Goal: Task Accomplishment & Management: Complete application form

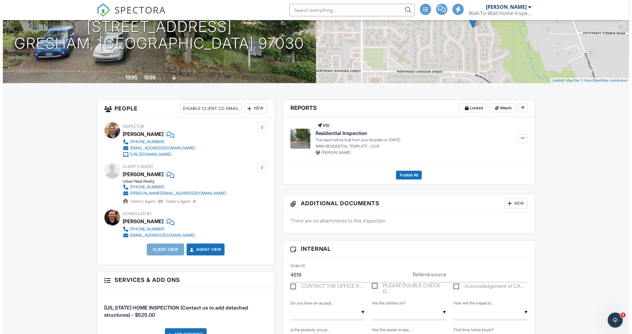
scroll to position [107, 0]
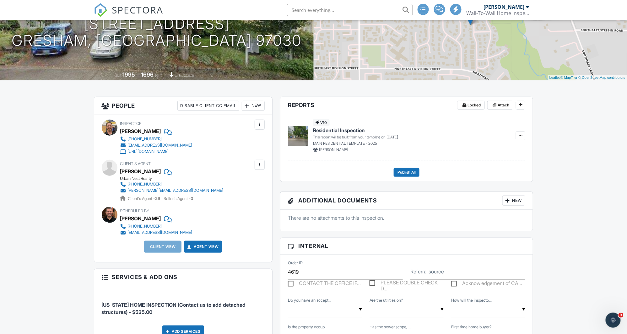
click at [249, 104] on div "New" at bounding box center [253, 106] width 23 height 10
click at [265, 140] on li "Client" at bounding box center [275, 141] width 62 height 16
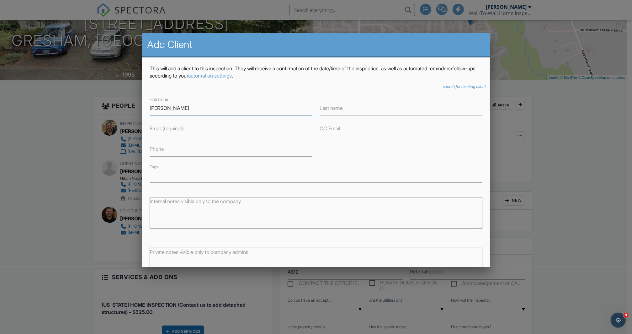
type input "[PERSON_NAME]"
type input "[EMAIL_ADDRESS][DOMAIN_NAME]"
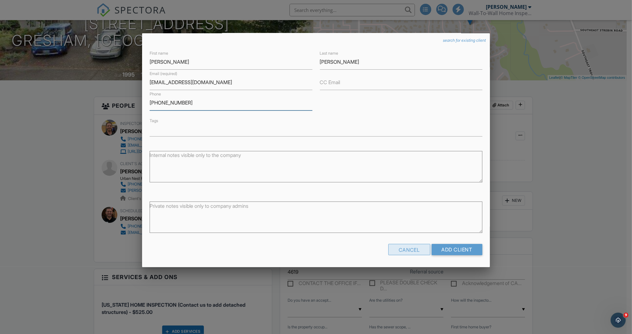
scroll to position [45, 0]
type input "[PHONE_NUMBER]"
click at [446, 252] on input "Add Client" at bounding box center [457, 249] width 51 height 11
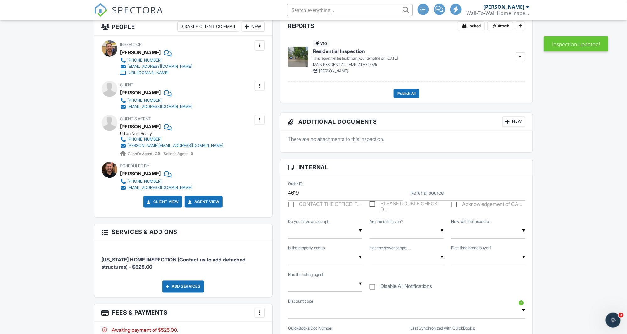
click at [259, 26] on div "New" at bounding box center [253, 27] width 23 height 10
click at [262, 59] on li "Client" at bounding box center [275, 62] width 62 height 16
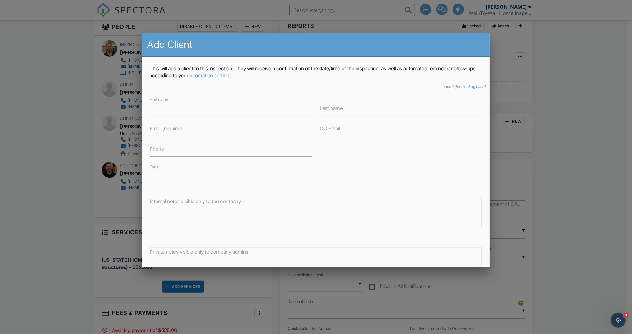
click at [227, 109] on input "First name" at bounding box center [231, 107] width 163 height 15
type input "[PERSON_NAME]"
type input "[EMAIL_ADDRESS][DOMAIN_NAME]"
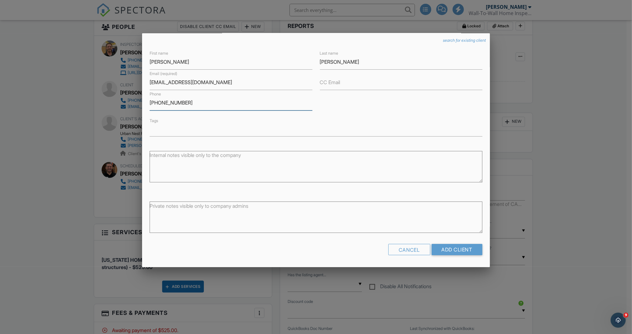
scroll to position [45, 0]
type input "[PHONE_NUMBER]"
click at [457, 247] on input "Add Client" at bounding box center [457, 249] width 51 height 11
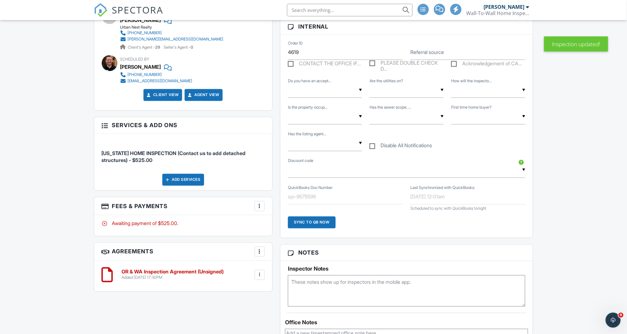
click at [195, 181] on div "Add Services" at bounding box center [183, 180] width 42 height 12
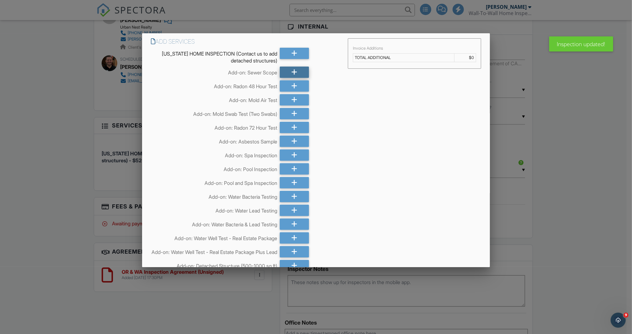
click at [294, 72] on icon at bounding box center [295, 72] width 6 height 11
click at [294, 85] on icon at bounding box center [295, 85] width 6 height 11
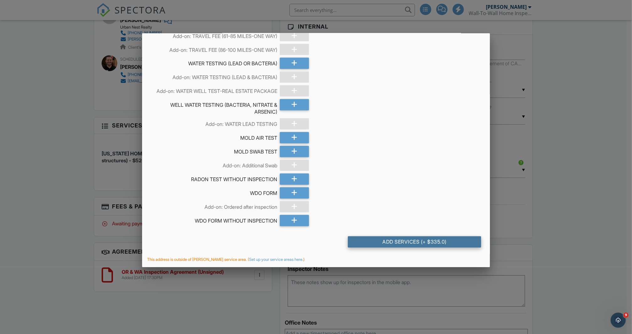
scroll to position [1069, 0]
click at [392, 241] on div "Add Services (+ $335.0)" at bounding box center [414, 241] width 133 height 11
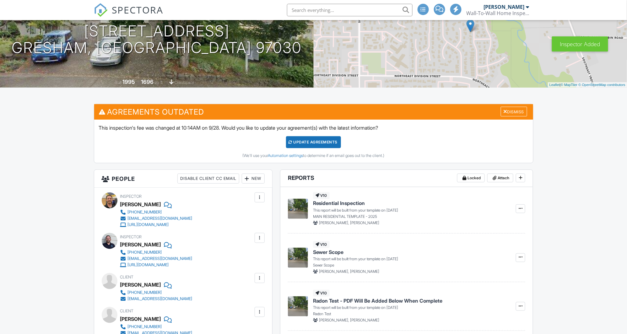
click at [307, 141] on div "Update Agreements" at bounding box center [313, 142] width 55 height 12
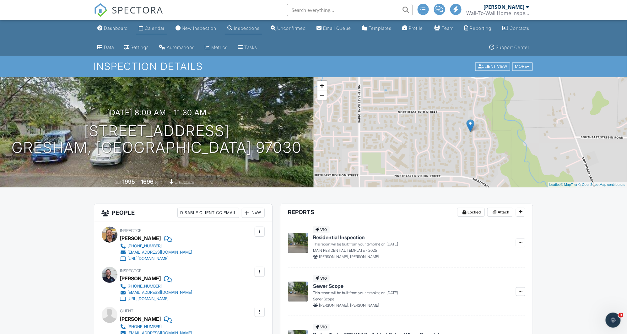
scroll to position [0, 0]
click at [150, 31] on link "Calendar" at bounding box center [151, 29] width 31 height 12
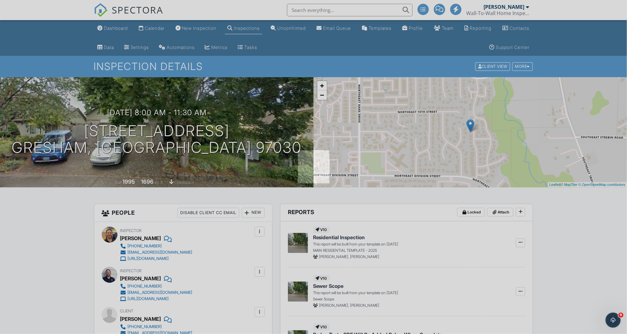
scroll to position [-1, 0]
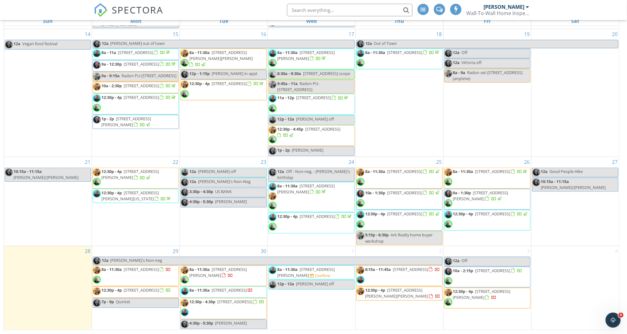
scroll to position [102, 0]
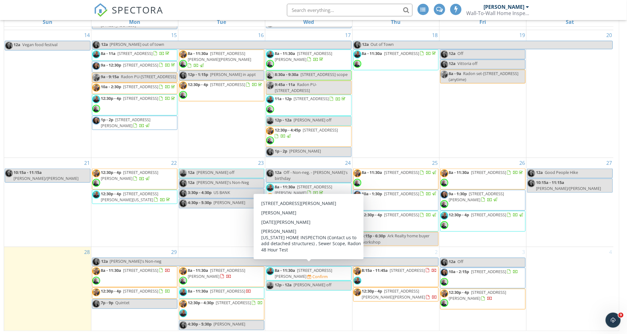
click at [346, 273] on span "8a - 11:30a 19070 NW Dorena St, Portland 97229 Confirm" at bounding box center [308, 273] width 85 height 12
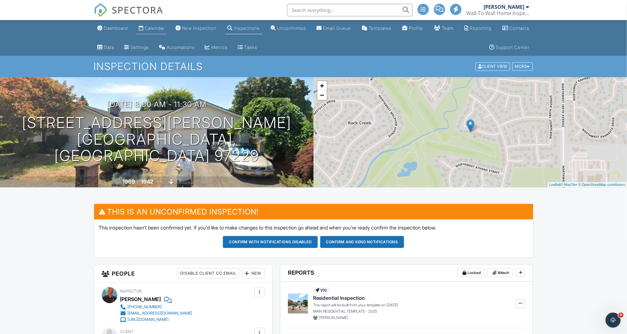
click at [143, 28] on div "Calendar" at bounding box center [141, 27] width 5 height 5
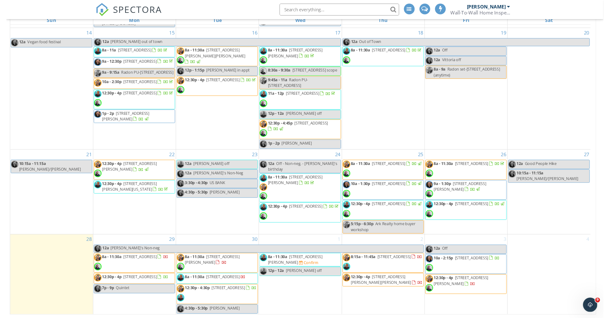
scroll to position [102, 0]
